Goal: Navigation & Orientation: Understand site structure

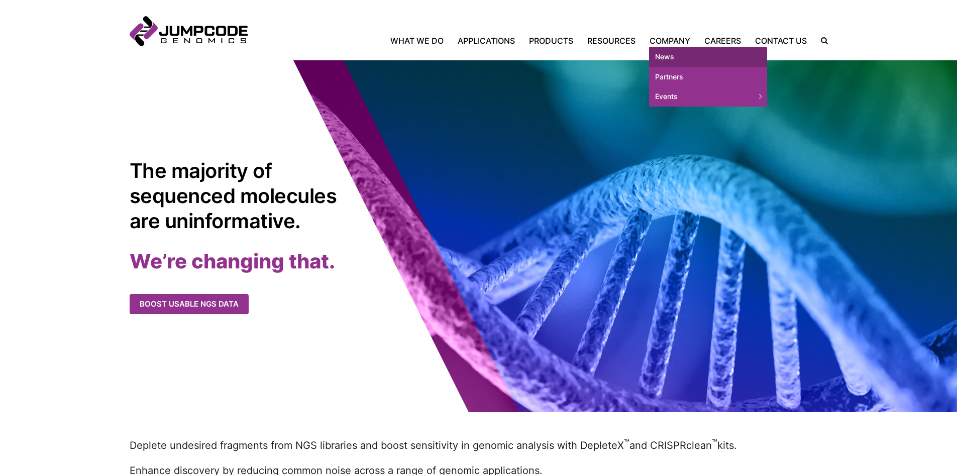
click at [678, 53] on link "News" at bounding box center [708, 57] width 118 height 20
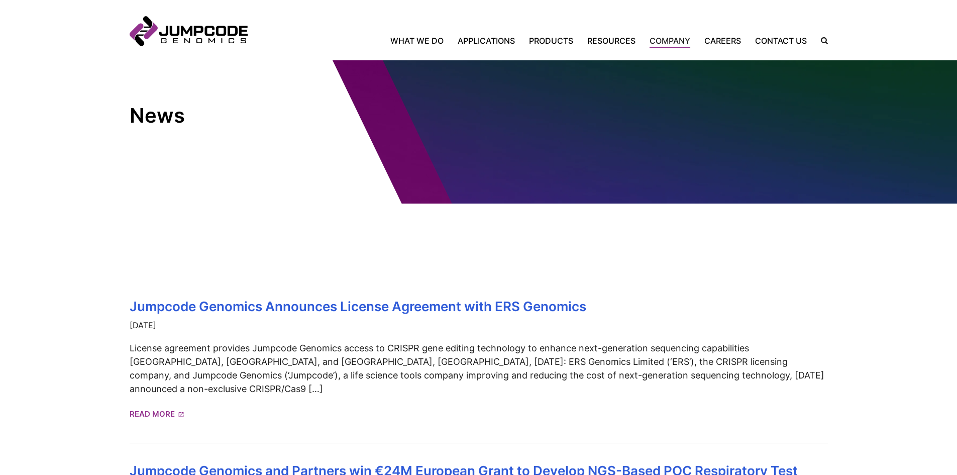
scroll to position [50, 0]
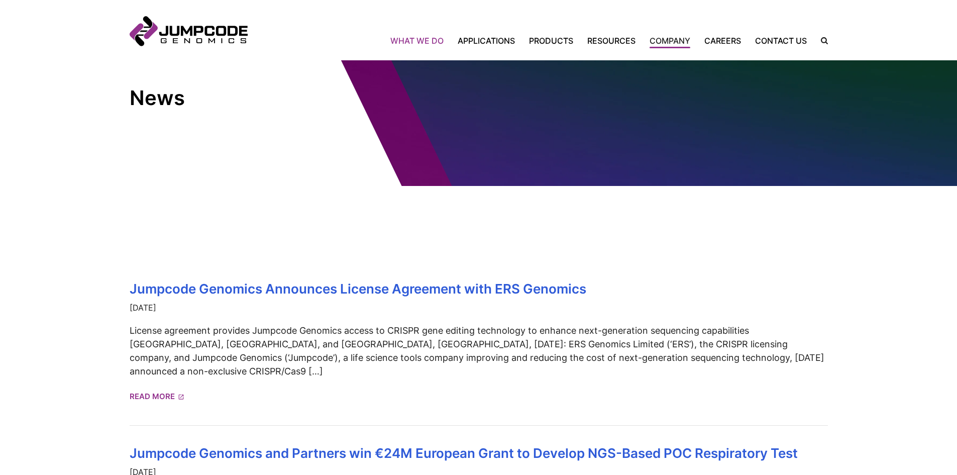
click at [419, 37] on link "What We Do" at bounding box center [420, 41] width 60 height 12
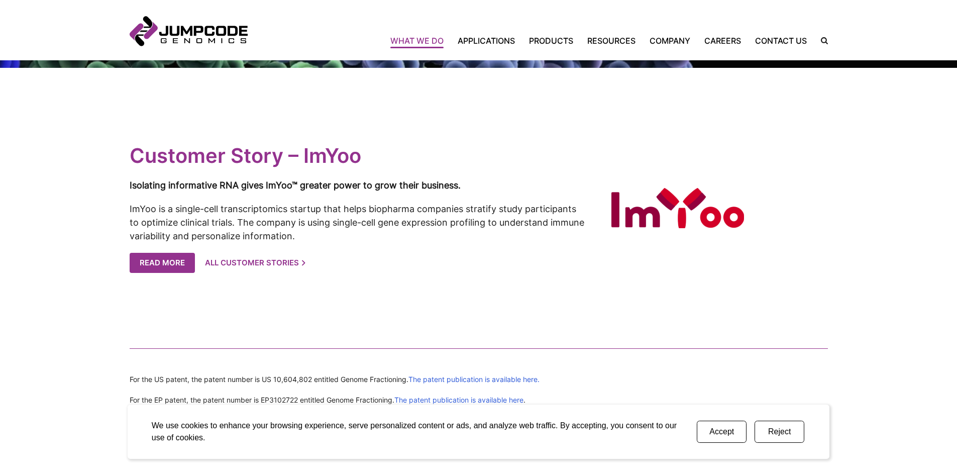
scroll to position [2054, 0]
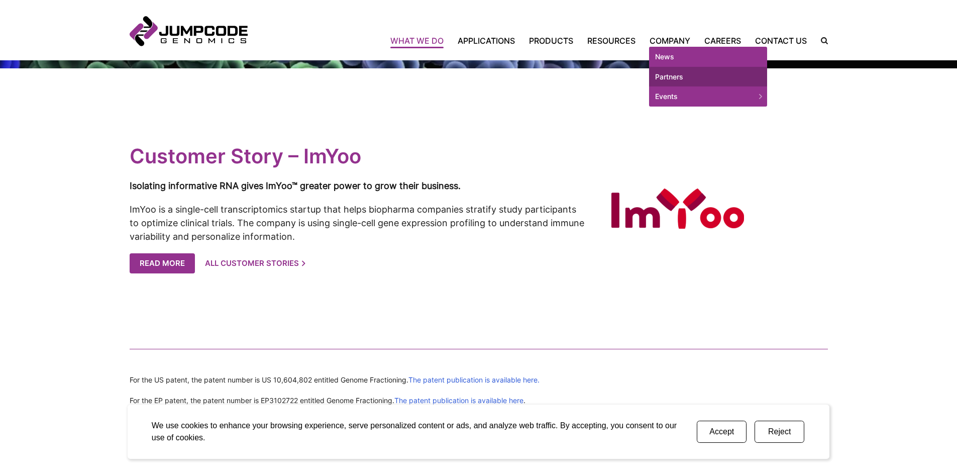
click at [669, 78] on link "Partners" at bounding box center [708, 77] width 118 height 20
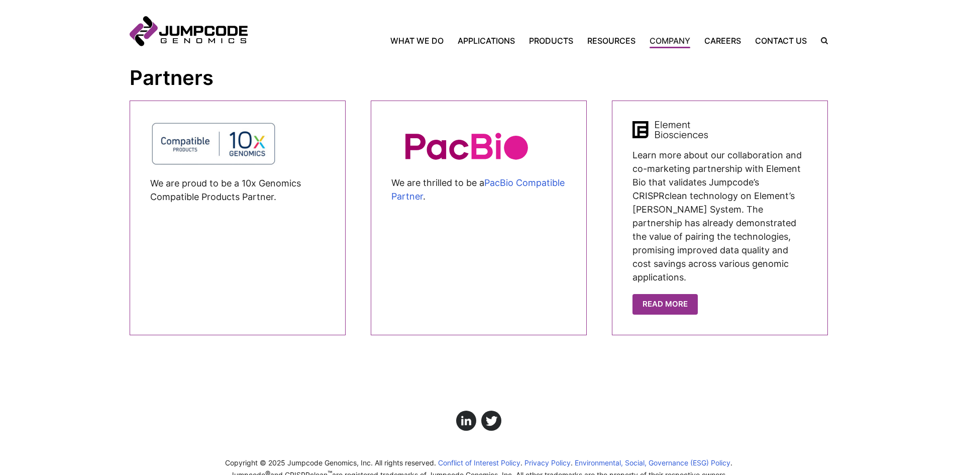
scroll to position [868, 0]
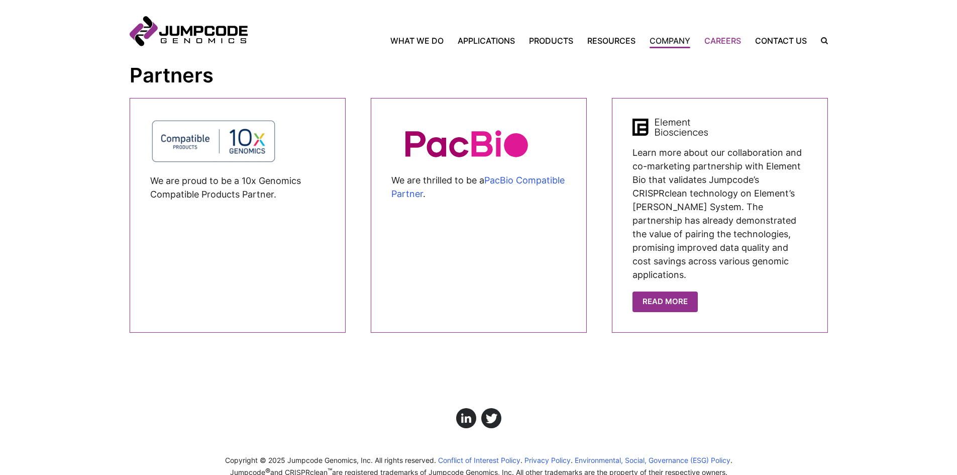
click at [735, 42] on link "Careers" at bounding box center [722, 41] width 51 height 12
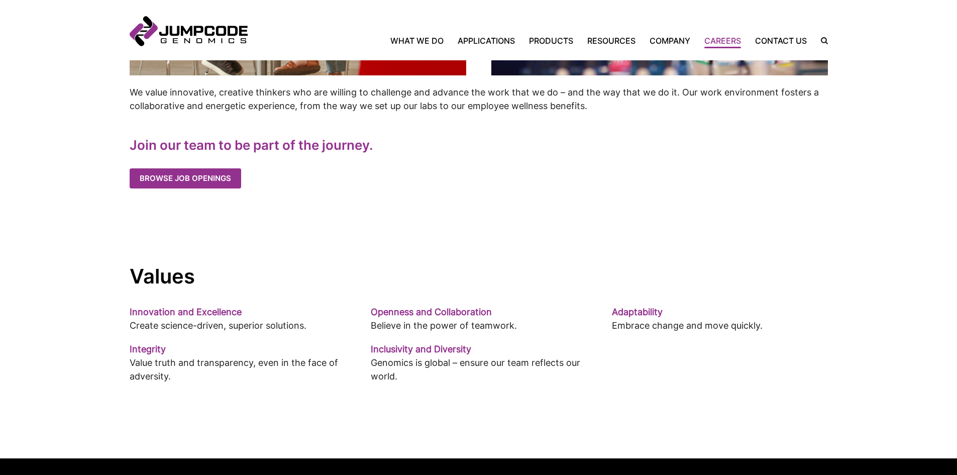
scroll to position [552, 0]
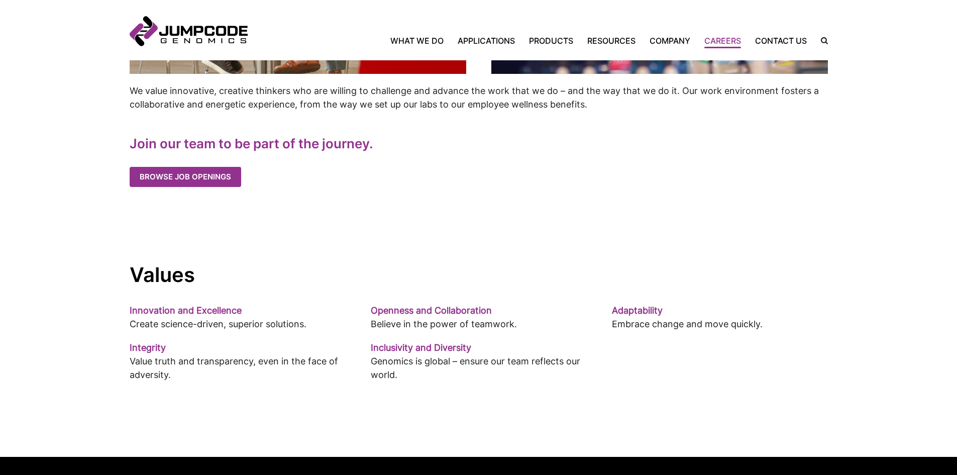
click at [730, 41] on link "Careers" at bounding box center [722, 41] width 51 height 12
